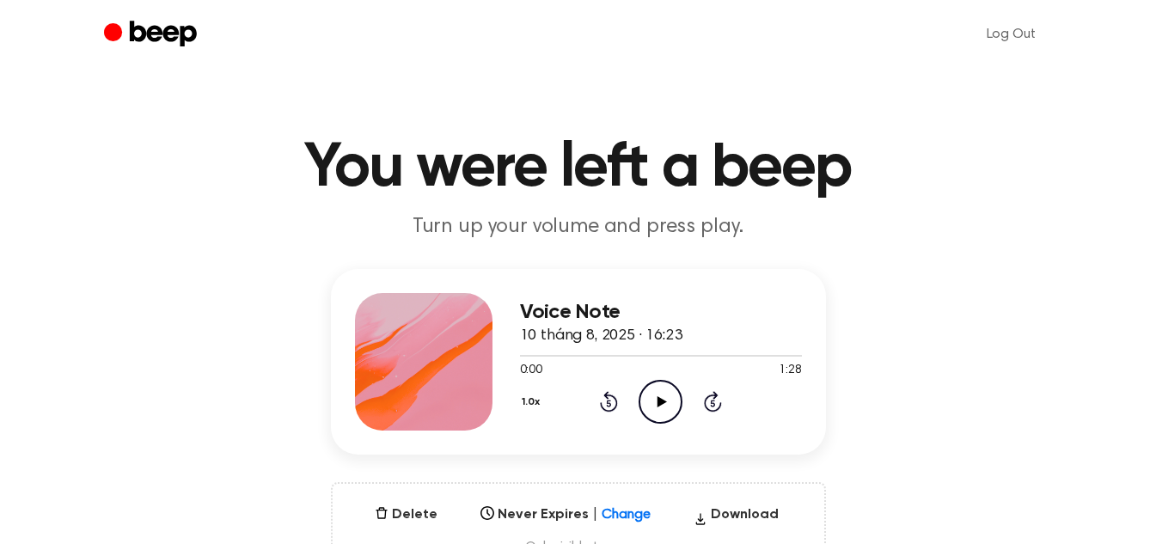
click at [657, 411] on icon "Play Audio" at bounding box center [660, 402] width 44 height 44
click at [664, 401] on icon at bounding box center [661, 401] width 8 height 11
click at [554, 358] on div at bounding box center [661, 355] width 282 height 14
click at [671, 404] on icon "Play Audio" at bounding box center [660, 402] width 44 height 44
click at [535, 355] on div at bounding box center [545, 356] width 51 height 2
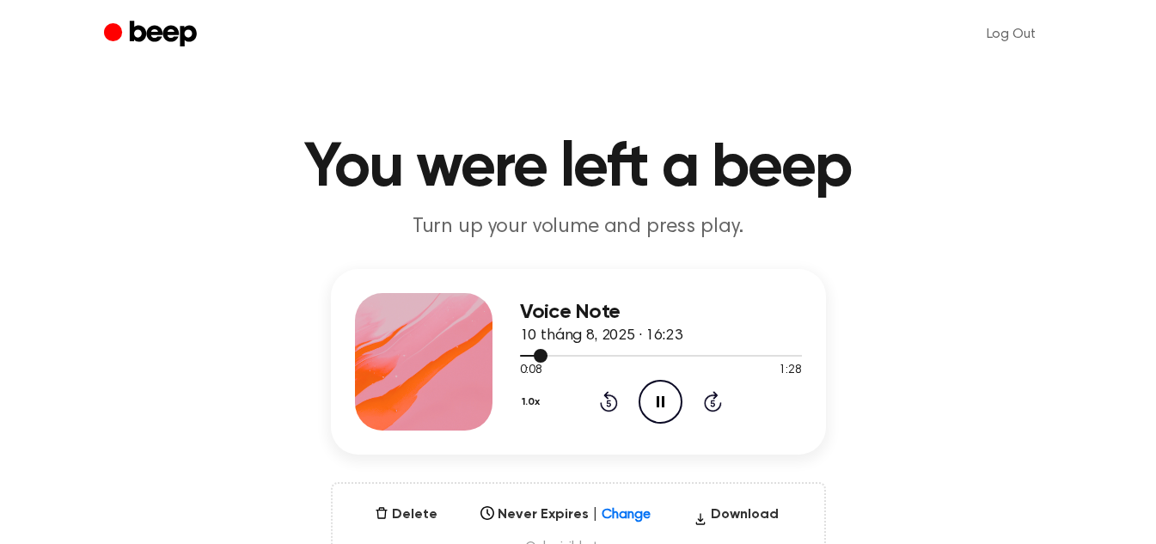
click at [522, 356] on div at bounding box center [661, 355] width 282 height 14
click at [654, 415] on icon "Pause Audio" at bounding box center [660, 402] width 44 height 44
click at [655, 395] on icon "Play Audio" at bounding box center [660, 402] width 44 height 44
click at [658, 399] on icon at bounding box center [661, 401] width 9 height 11
click at [599, 391] on icon "Rewind 5 seconds" at bounding box center [608, 401] width 19 height 22
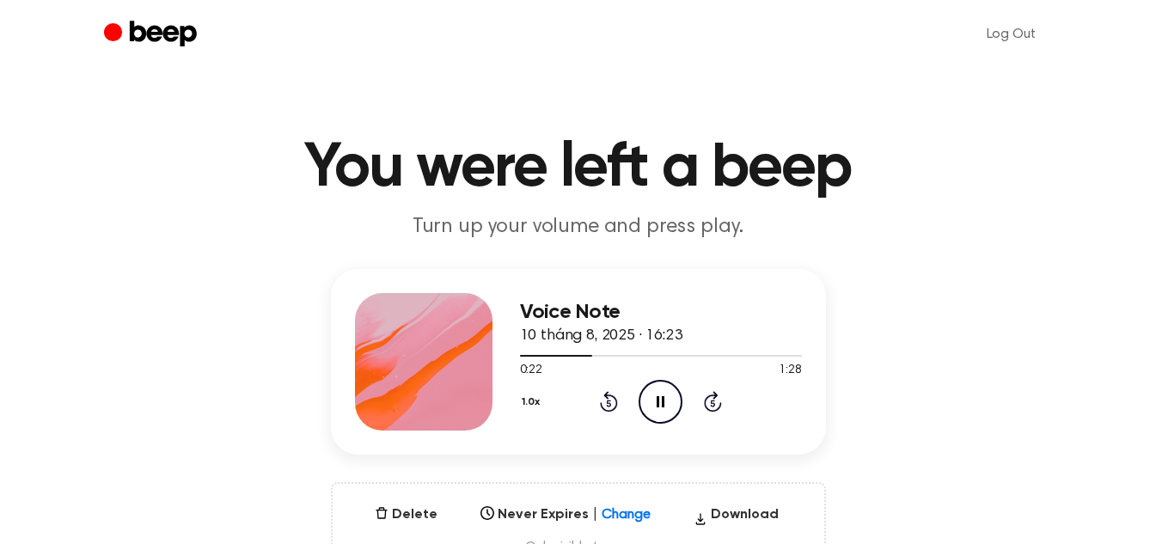
click at [617, 397] on icon "Rewind 5 seconds" at bounding box center [608, 401] width 19 height 22
click at [522, 406] on button "1.0x" at bounding box center [533, 402] width 27 height 29
click at [559, 457] on li "0.8x" at bounding box center [553, 466] width 66 height 32
click at [602, 407] on icon at bounding box center [609, 401] width 18 height 21
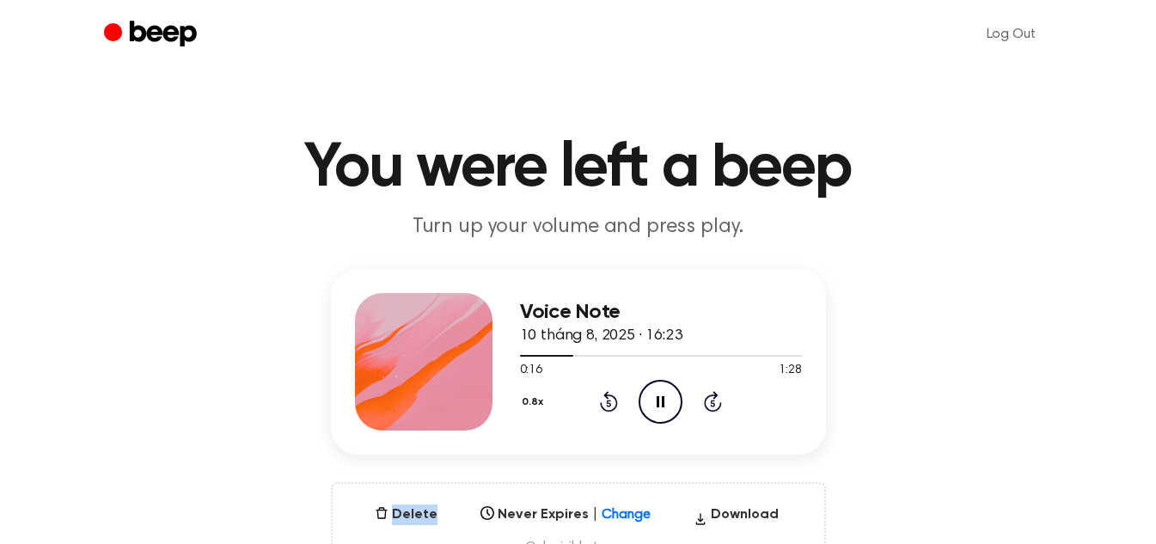
click at [602, 407] on icon at bounding box center [609, 401] width 18 height 21
click at [606, 400] on icon "Rewind 5 seconds" at bounding box center [608, 401] width 19 height 22
click at [611, 406] on icon "Rewind 5 seconds" at bounding box center [608, 401] width 19 height 22
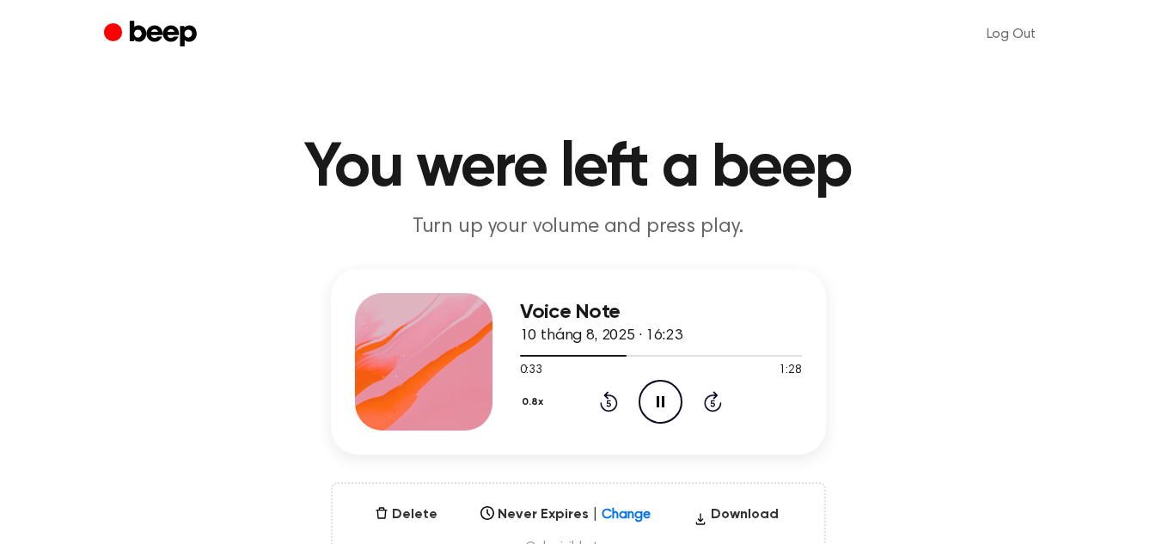
click at [602, 398] on icon "Rewind 5 seconds" at bounding box center [608, 401] width 19 height 22
click at [602, 394] on icon "Rewind 5 seconds" at bounding box center [608, 401] width 19 height 22
click at [639, 349] on div at bounding box center [661, 355] width 282 height 14
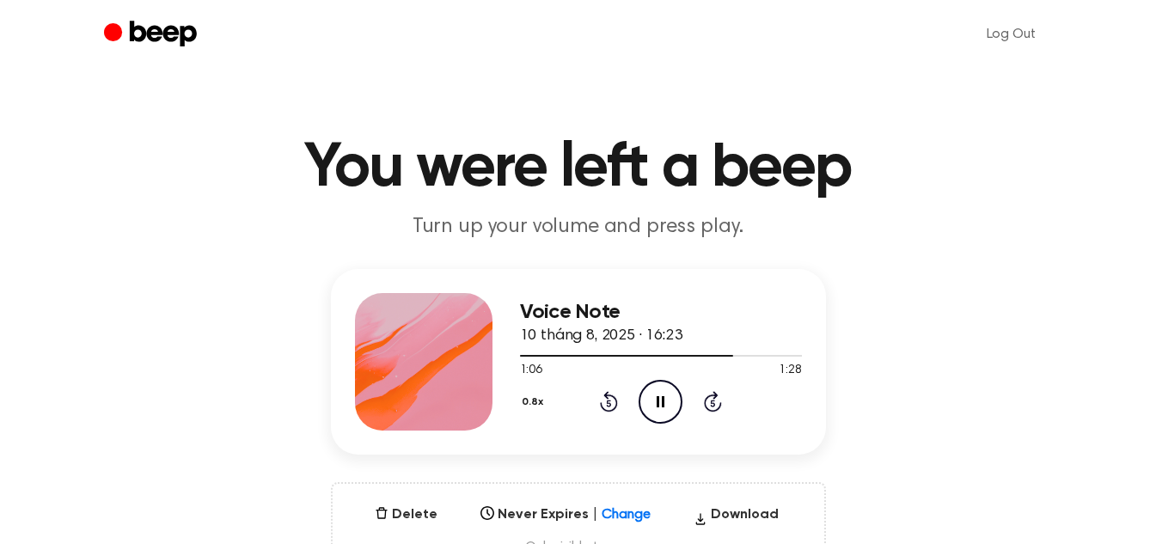
click at [604, 391] on icon "Rewind 5 seconds" at bounding box center [608, 401] width 19 height 22
click at [599, 407] on icon "Rewind 5 seconds" at bounding box center [608, 401] width 19 height 22
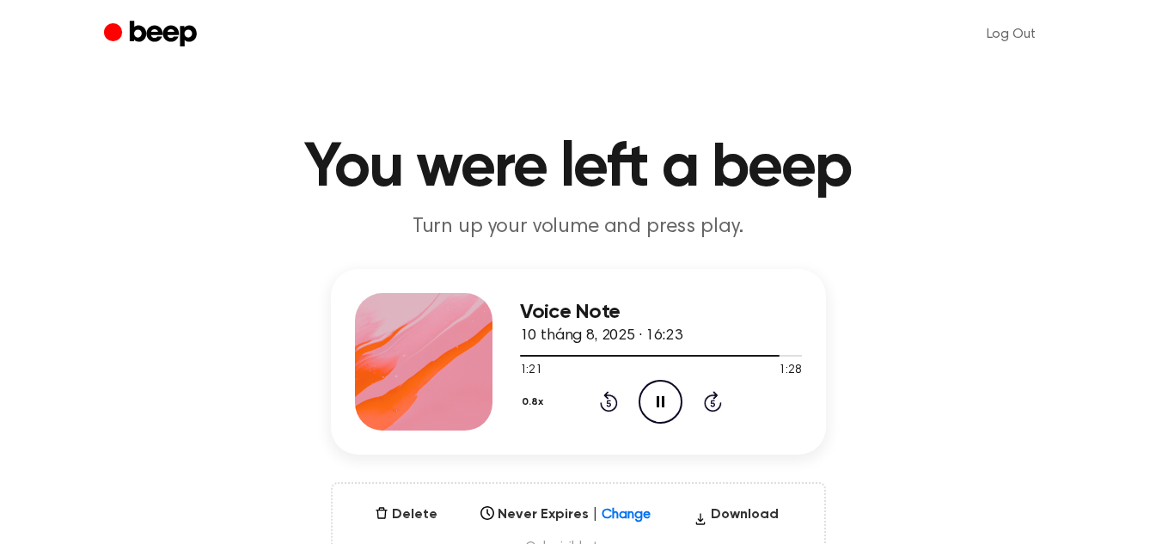
click at [613, 410] on icon at bounding box center [609, 401] width 18 height 21
click at [659, 394] on icon "Play Audio" at bounding box center [660, 402] width 44 height 44
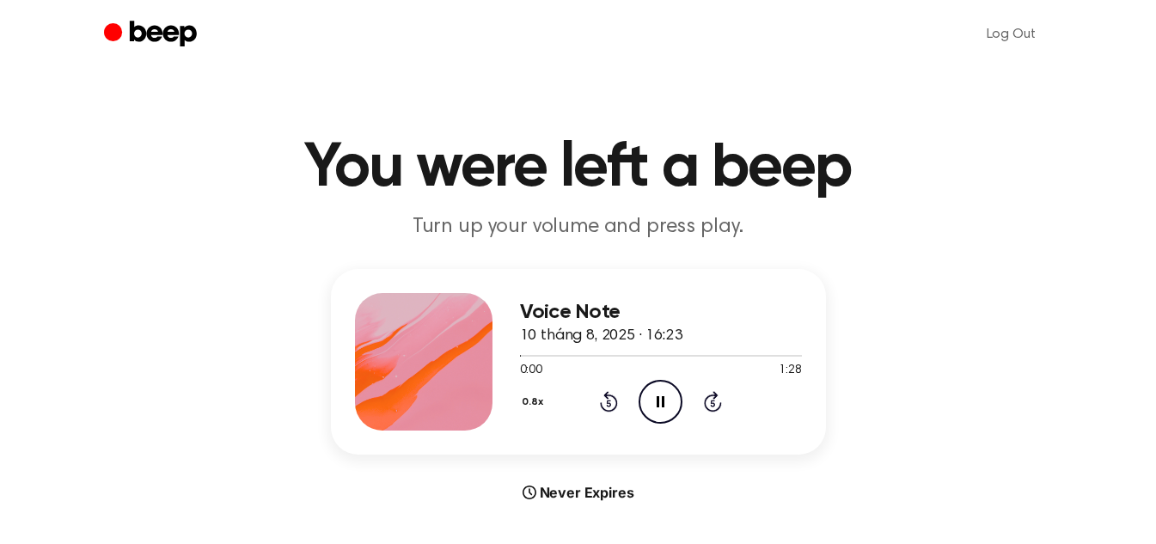
click at [530, 394] on button "0.8x" at bounding box center [535, 402] width 30 height 29
click at [557, 511] on span "1.0x" at bounding box center [547, 506] width 21 height 18
click at [652, 402] on icon "Play Audio" at bounding box center [660, 402] width 44 height 44
click at [532, 402] on button "0.8x" at bounding box center [535, 402] width 30 height 29
click at [540, 498] on span "1.0x" at bounding box center [547, 506] width 21 height 18
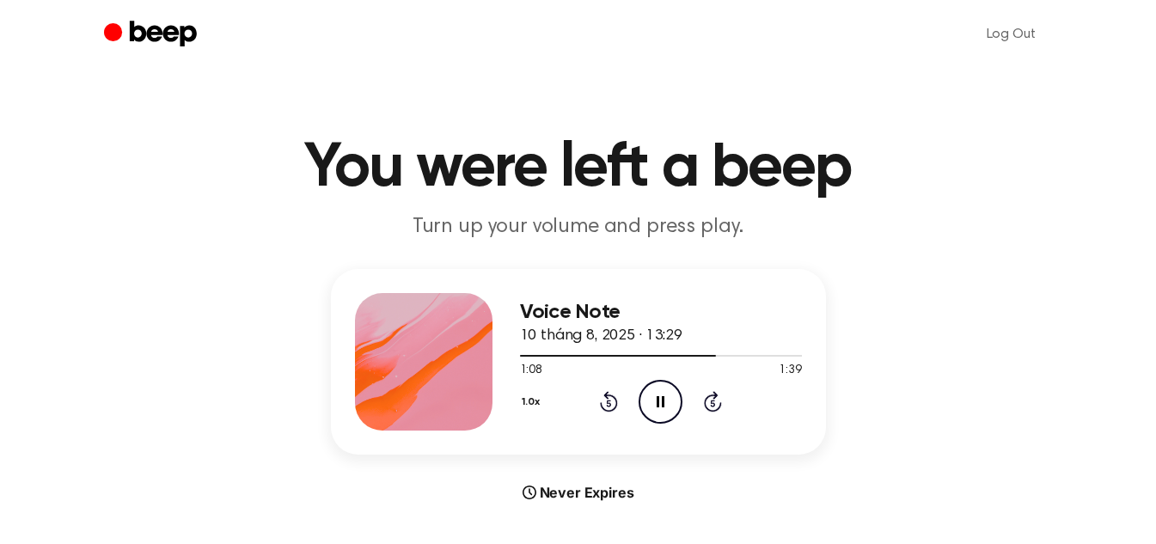
click at [649, 390] on icon "Pause Audio" at bounding box center [660, 402] width 44 height 44
click at [662, 401] on icon at bounding box center [661, 401] width 9 height 11
